Goal: Use online tool/utility: Utilize a website feature to perform a specific function

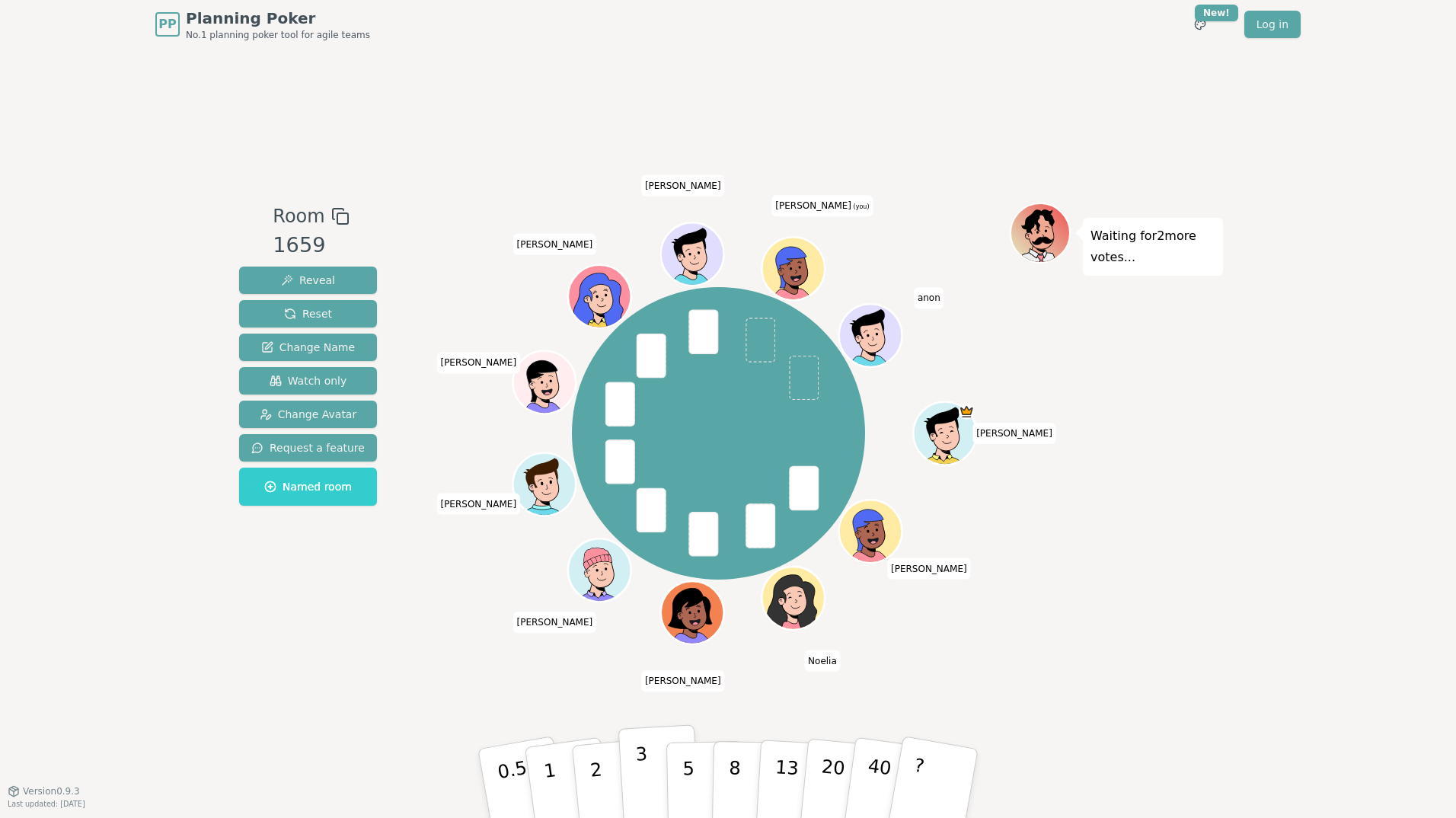
click at [633, 792] on button "3" at bounding box center [660, 783] width 83 height 118
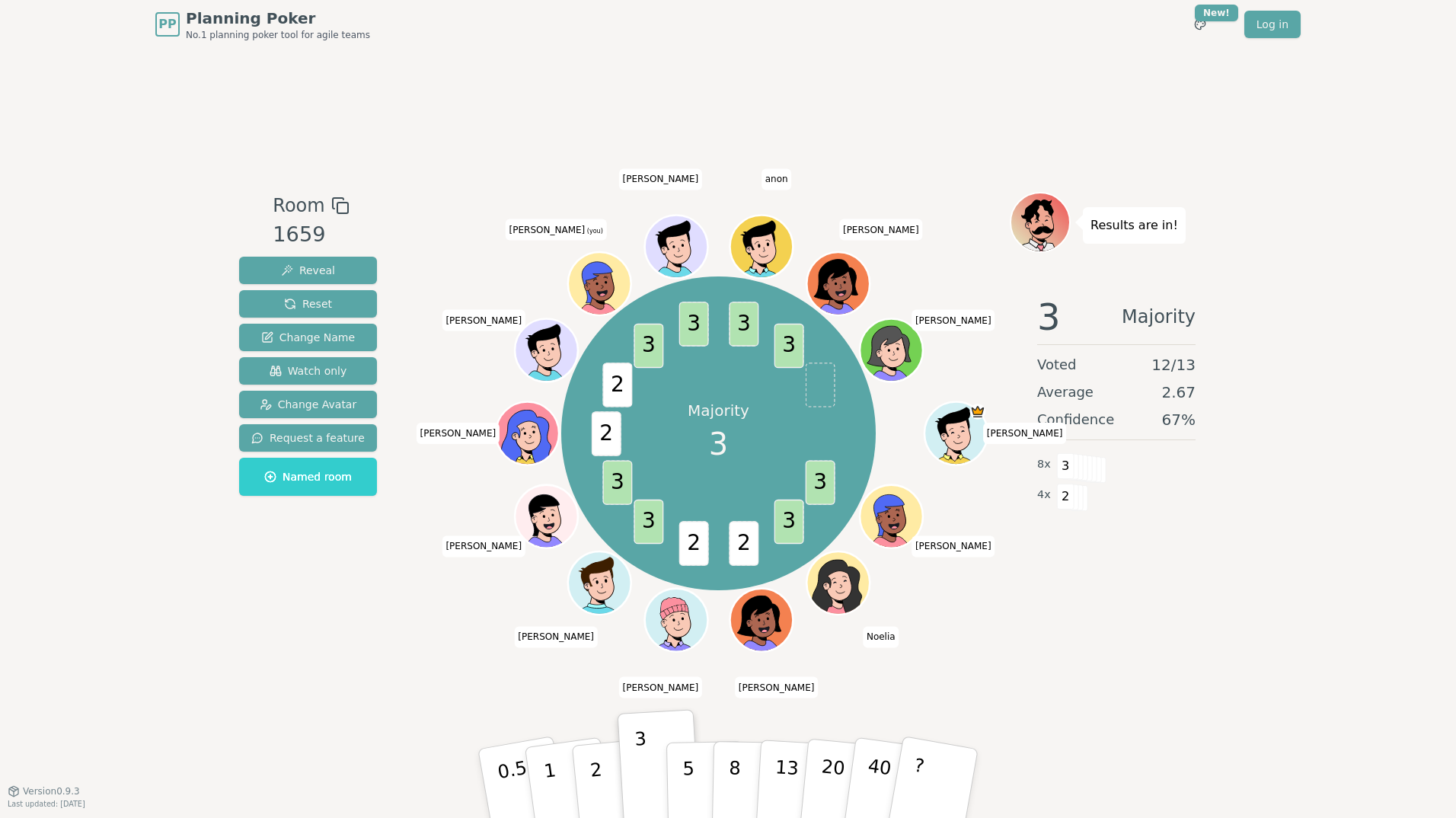
drag, startPoint x: 253, startPoint y: 671, endPoint x: 147, endPoint y: 720, distance: 116.8
click at [147, 719] on div "PP Planning Poker No.1 planning poker tool for agile teams Toggle theme New! Lo…" at bounding box center [728, 409] width 1456 height 818
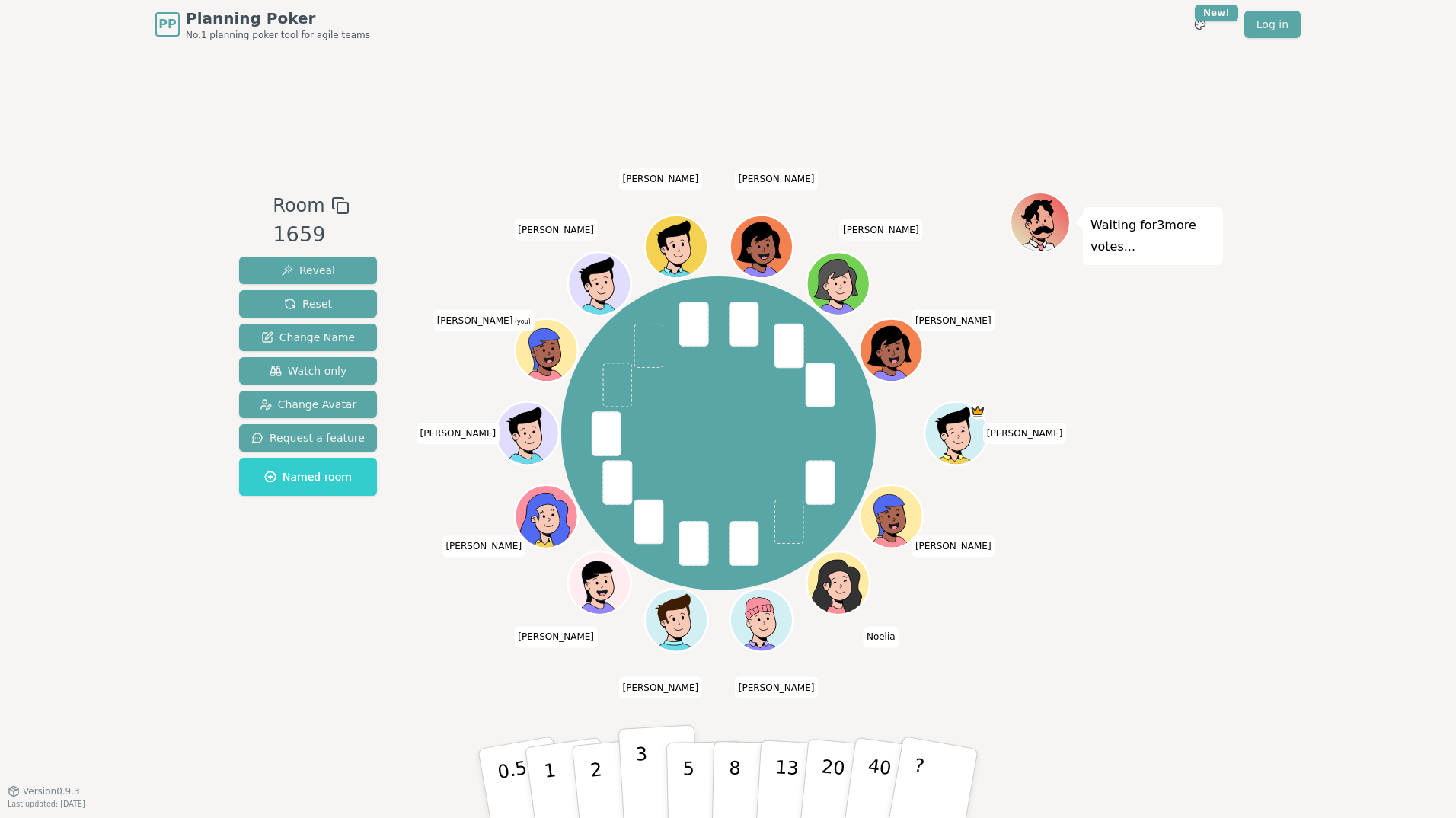
click at [639, 788] on p "3" at bounding box center [643, 785] width 17 height 83
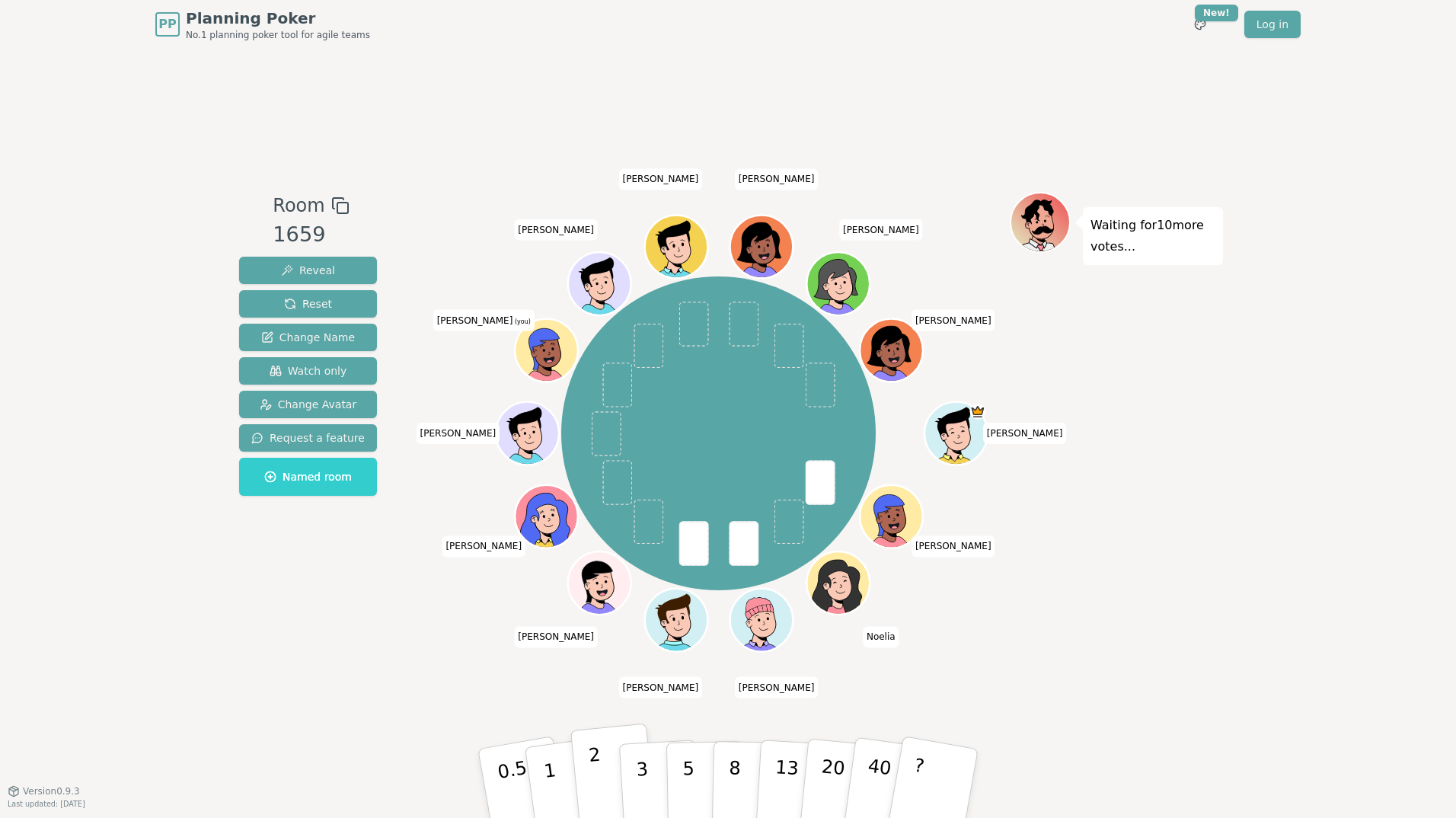
click at [594, 769] on p "2" at bounding box center [598, 785] width 20 height 83
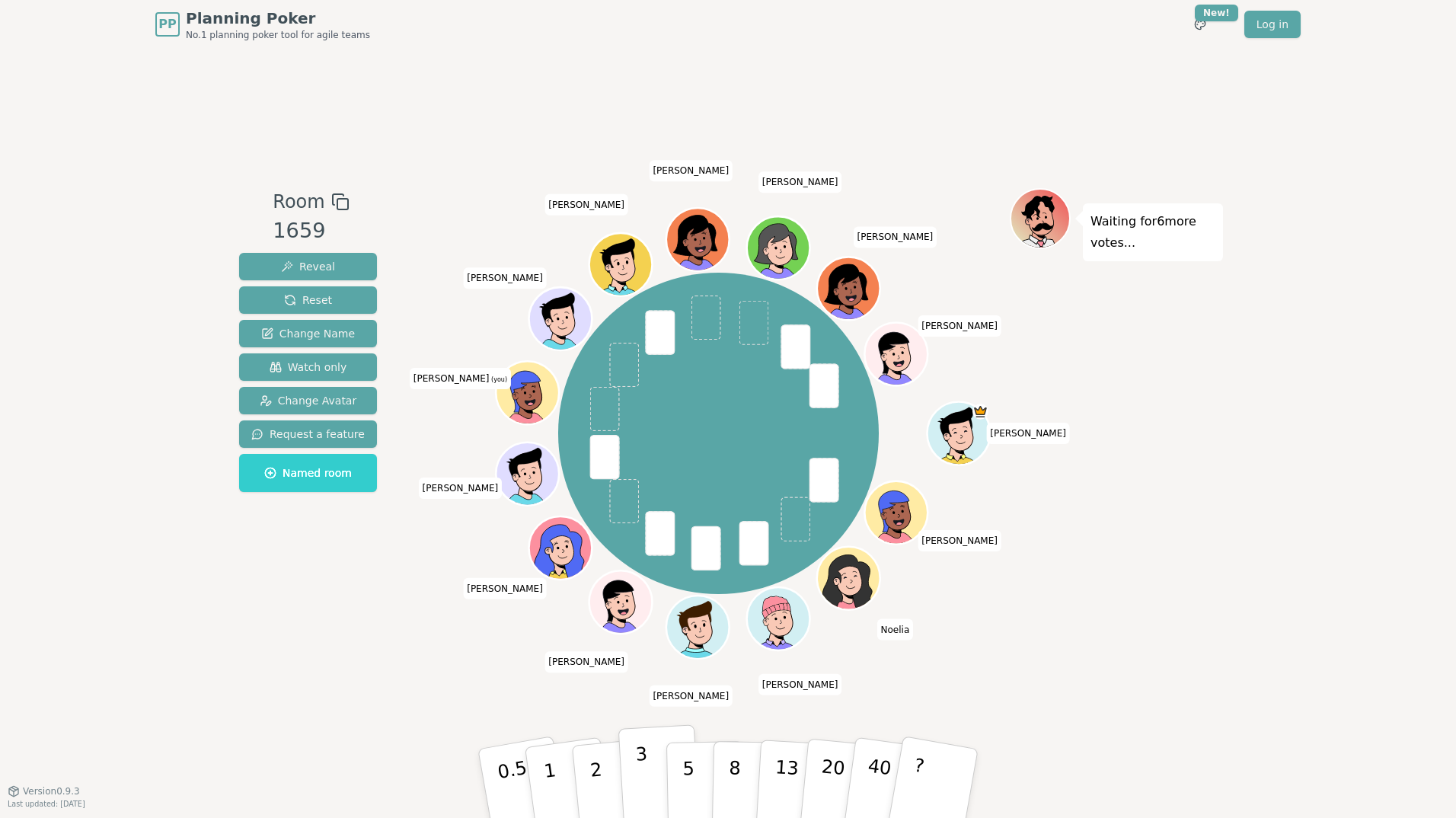
click at [641, 789] on p "3" at bounding box center [643, 785] width 17 height 83
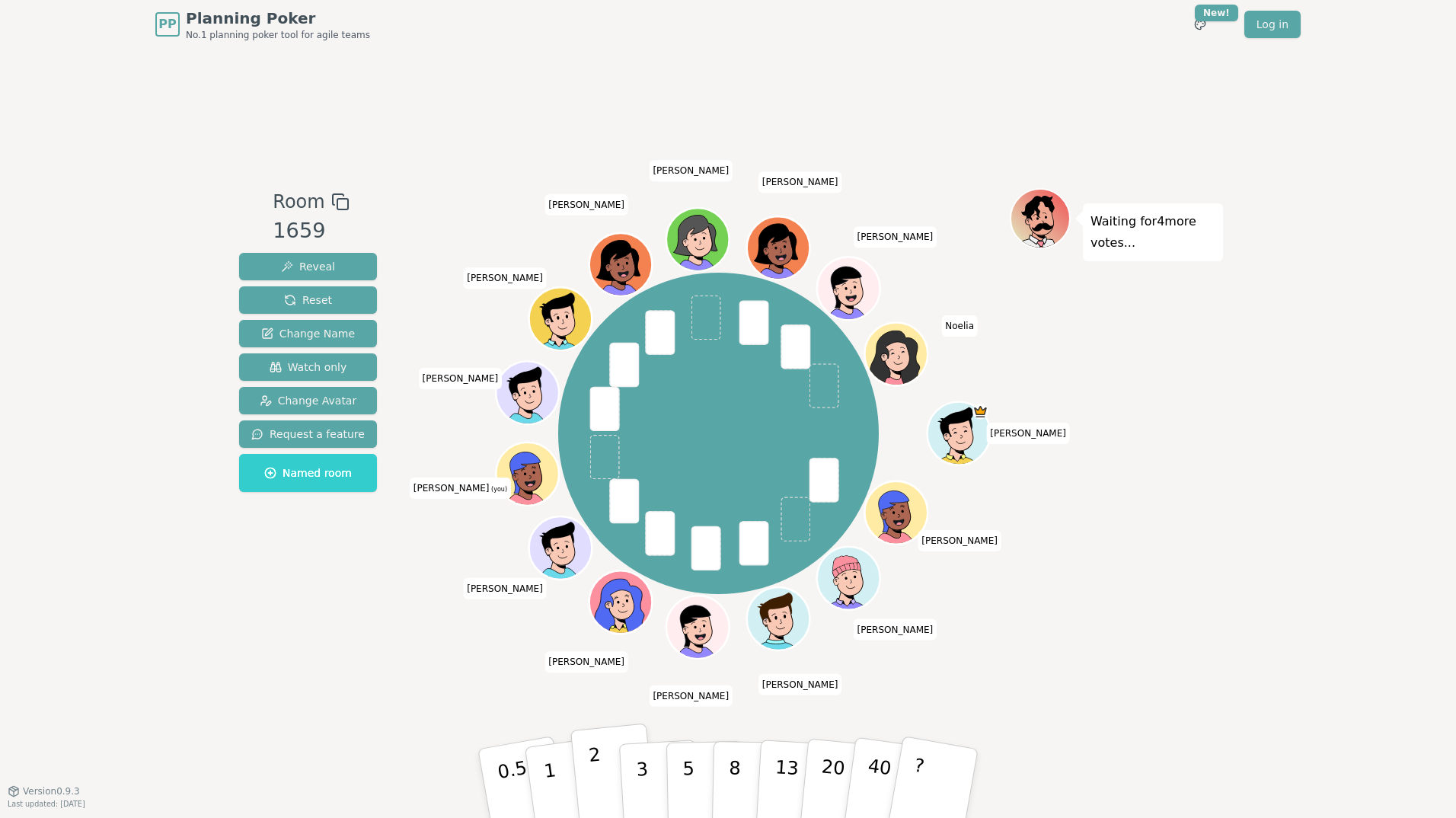
click at [588, 787] on button "2" at bounding box center [614, 785] width 87 height 121
click at [563, 803] on button "1" at bounding box center [568, 784] width 90 height 124
click at [595, 794] on p "2" at bounding box center [598, 785] width 20 height 83
click at [550, 794] on p "1" at bounding box center [551, 785] width 23 height 83
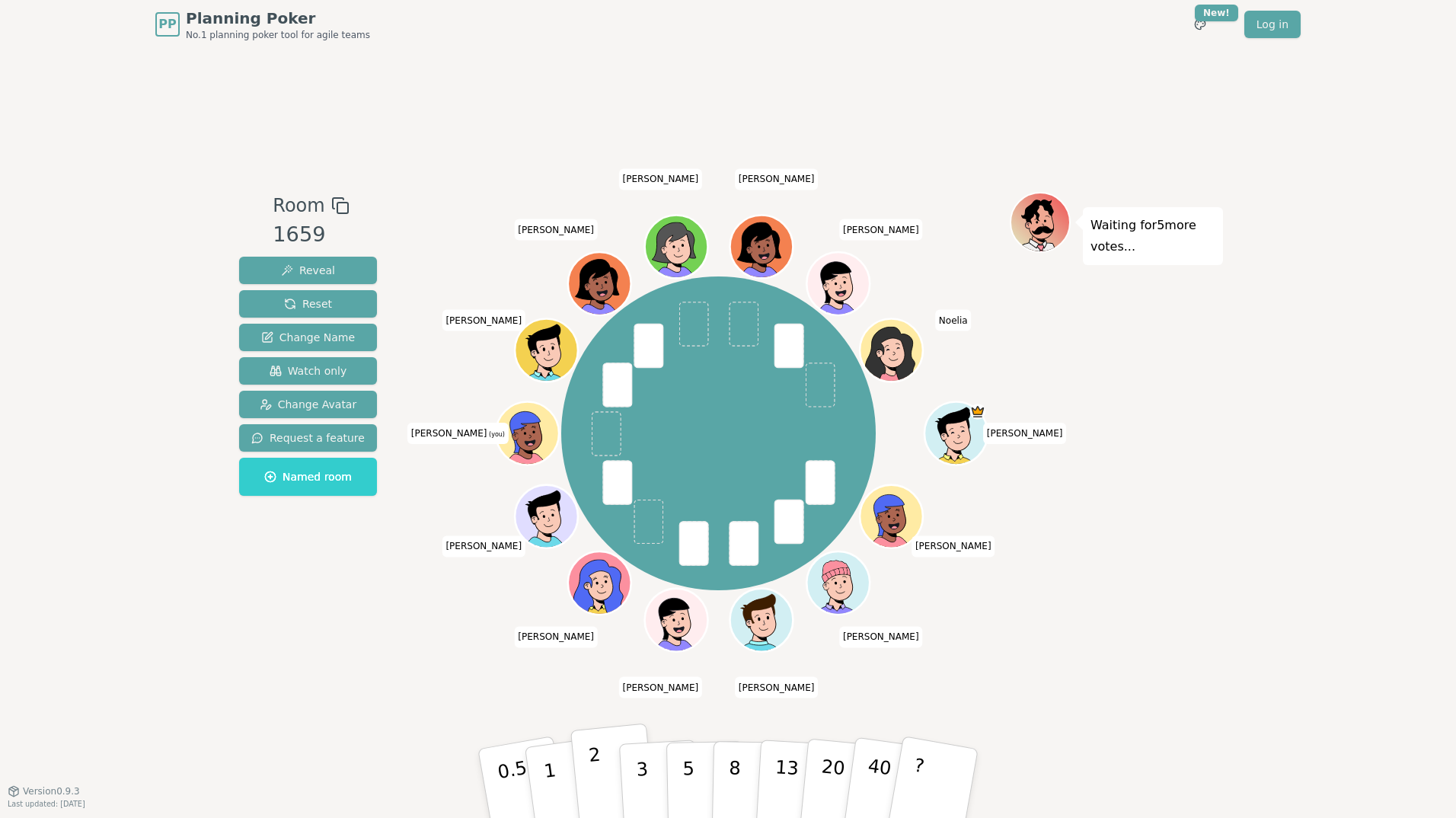
click at [606, 789] on button "2" at bounding box center [614, 785] width 87 height 121
